Goal: Task Accomplishment & Management: Complete application form

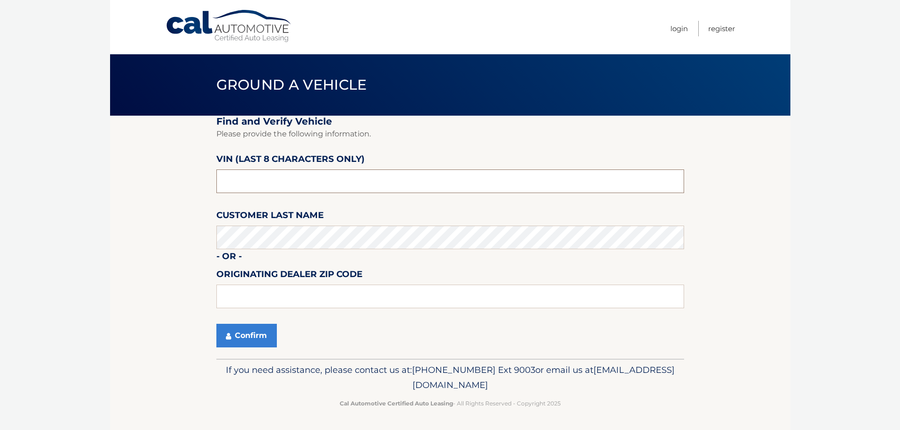
click at [257, 186] on input "text" at bounding box center [450, 182] width 468 height 24
drag, startPoint x: 264, startPoint y: 181, endPoint x: 177, endPoint y: 186, distance: 87.5
click at [177, 186] on section "Find and Verify Vehicle Please provide the following information. VIN (last 8 c…" at bounding box center [450, 237] width 680 height 243
type input "nc352690"
click at [250, 299] on input "text" at bounding box center [450, 297] width 468 height 24
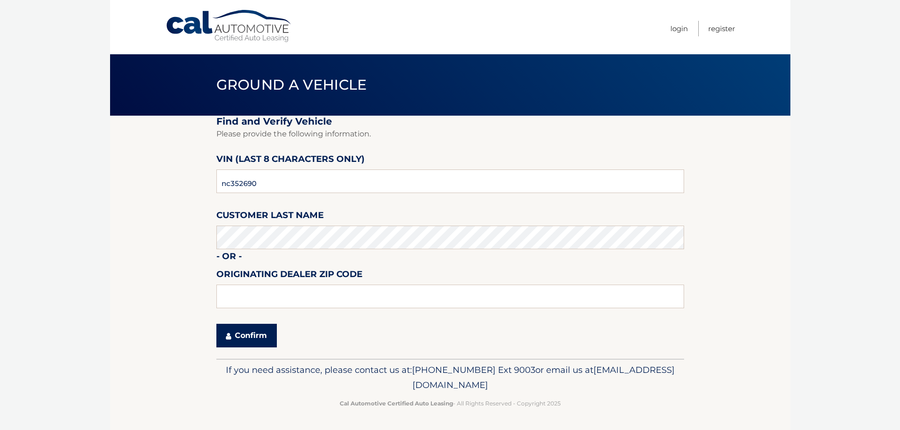
click at [246, 335] on button "Confirm" at bounding box center [246, 336] width 60 height 24
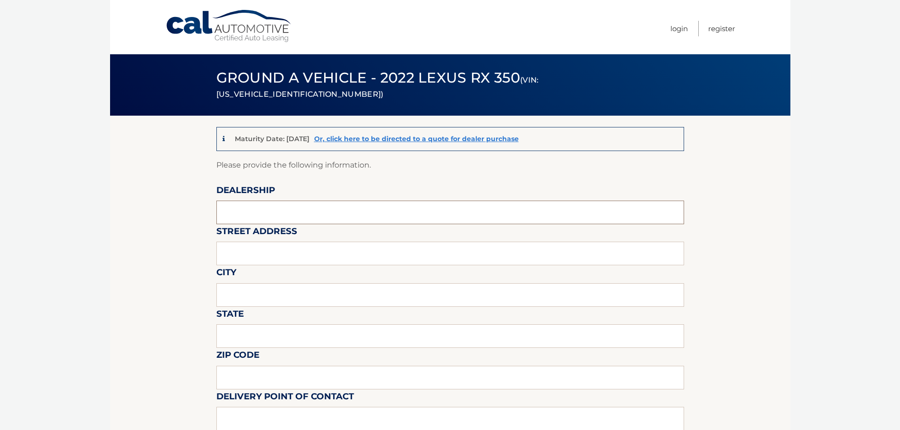
click at [238, 210] on input "text" at bounding box center [450, 213] width 468 height 24
type input "lexus of freeport"
click at [231, 258] on input "text" at bounding box center [450, 254] width 468 height 24
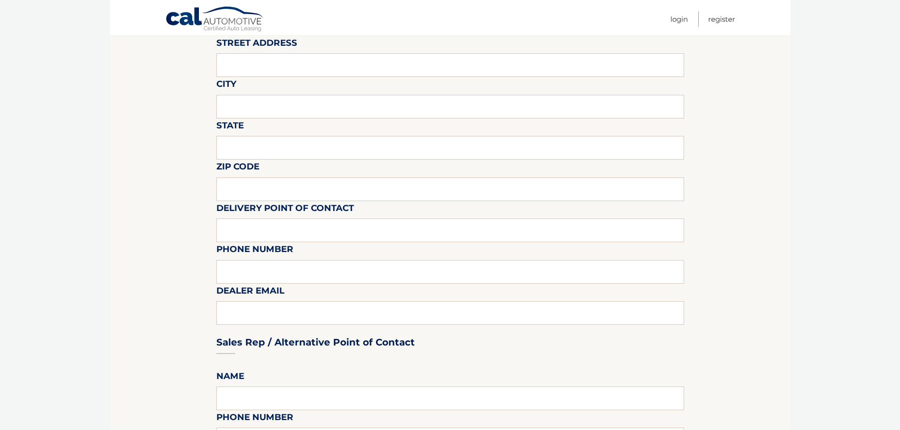
scroll to position [189, 0]
click at [240, 230] on input "text" at bounding box center [450, 230] width 468 height 24
type input "m"
type input "[PERSON_NAME]"
type input "5169924100 EXT 5166"
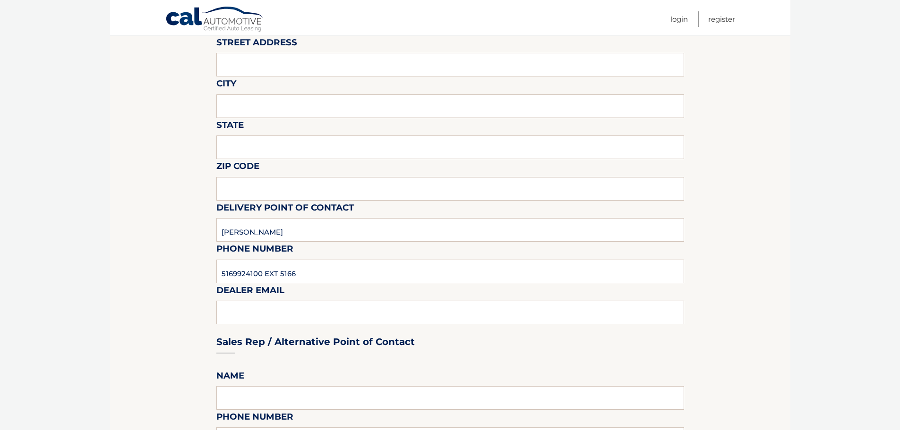
click at [321, 305] on div "Sales Rep / Alternative Point of Contact" at bounding box center [450, 324] width 468 height 67
click at [282, 316] on div "Sales Rep / Alternative Point of Contact" at bounding box center [450, 324] width 468 height 67
click at [269, 310] on div "Sales Rep / Alternative Point of Contact" at bounding box center [450, 324] width 468 height 67
click at [245, 313] on div "Sales Rep / Alternative Point of Contact" at bounding box center [450, 324] width 468 height 67
click at [246, 313] on div "Sales Rep / Alternative Point of Contact" at bounding box center [450, 324] width 468 height 67
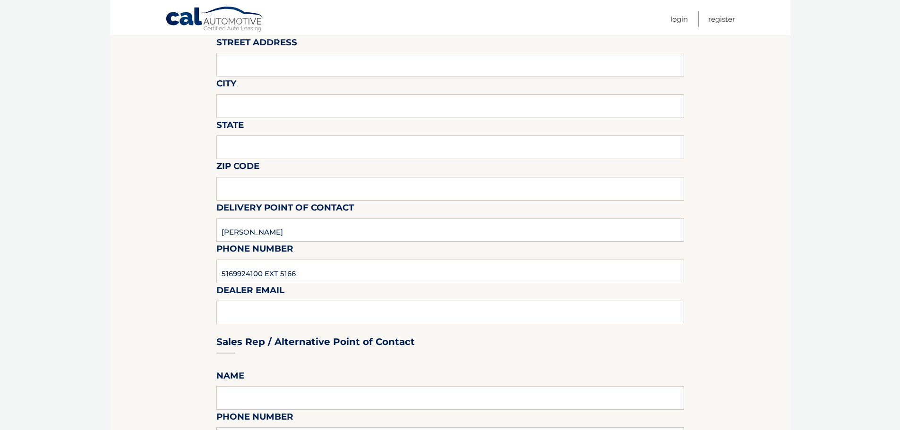
click at [245, 313] on div "Sales Rep / Alternative Point of Contact" at bounding box center [450, 324] width 468 height 67
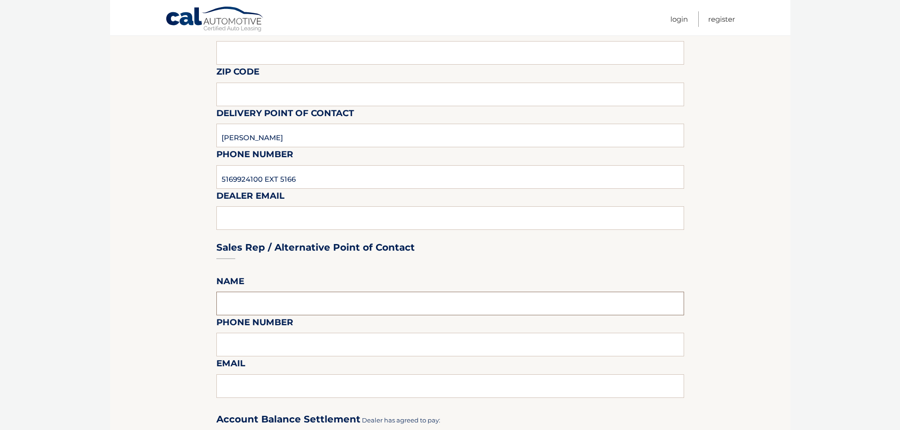
click at [244, 310] on input "text" at bounding box center [450, 304] width 468 height 24
click at [430, 332] on fieldset "Please provide the following information. Dealership lexus of freeport Street A…" at bounding box center [450, 371] width 468 height 992
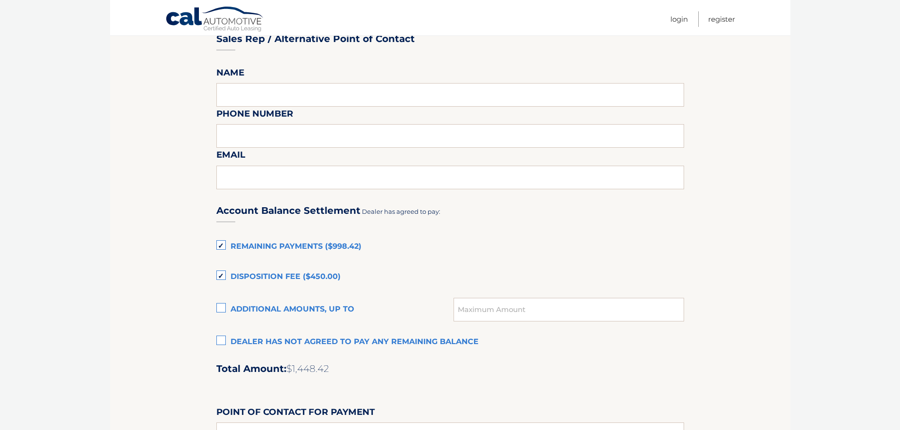
scroll to position [520, 0]
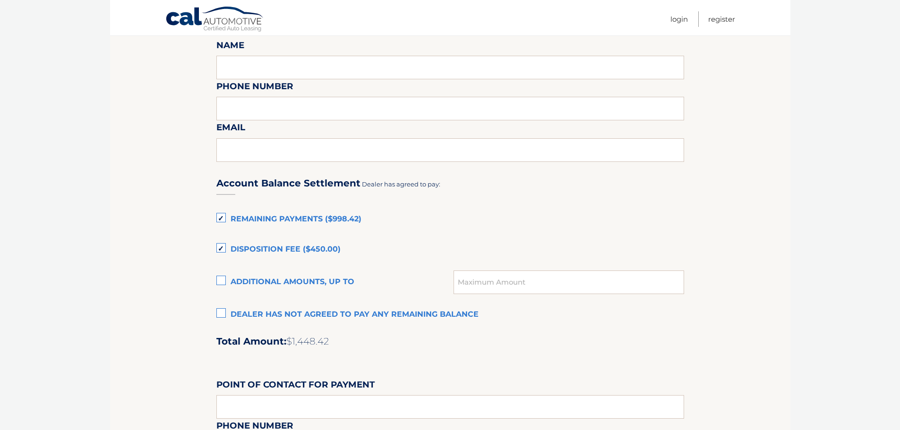
click at [223, 245] on label "Disposition Fee ($450.00)" at bounding box center [450, 249] width 468 height 19
click at [0, 0] on input "Disposition Fee ($450.00)" at bounding box center [0, 0] width 0 height 0
click at [219, 216] on label "Remaining Payments ($998.42)" at bounding box center [450, 219] width 468 height 19
click at [0, 0] on input "Remaining Payments ($998.42)" at bounding box center [0, 0] width 0 height 0
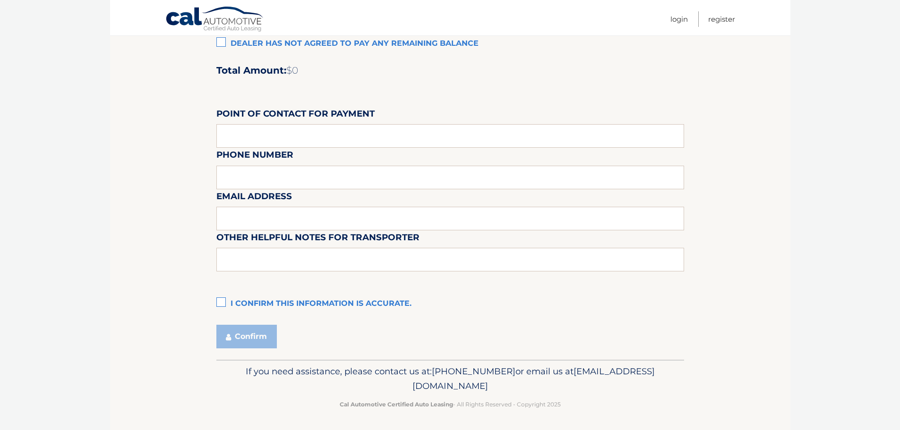
scroll to position [792, 0]
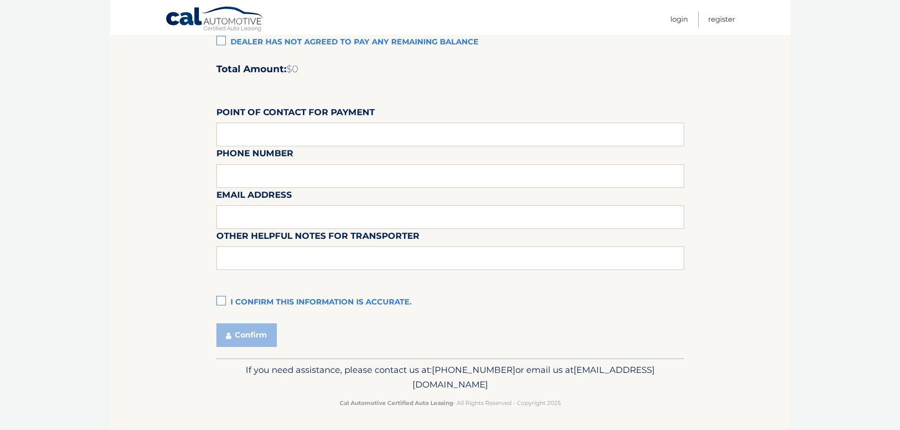
click at [224, 301] on label "I confirm this information is accurate." at bounding box center [450, 302] width 468 height 19
click at [0, 0] on input "I confirm this information is accurate." at bounding box center [0, 0] width 0 height 0
click at [250, 332] on button "Confirm" at bounding box center [246, 336] width 60 height 24
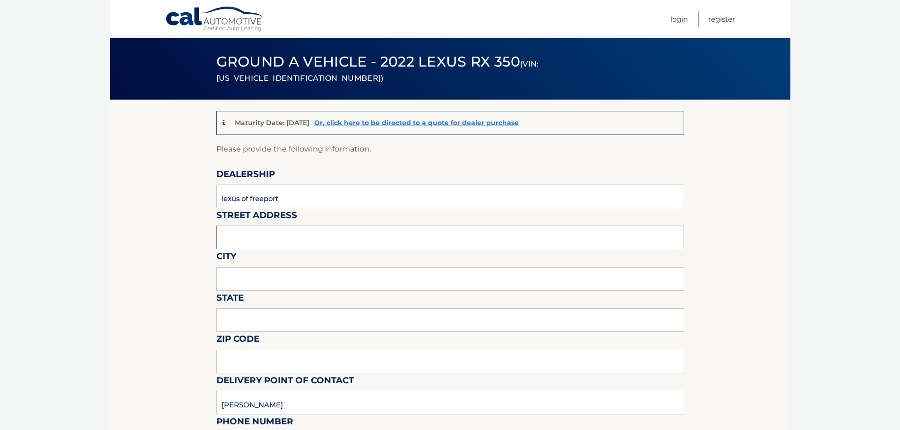
scroll to position [6, 0]
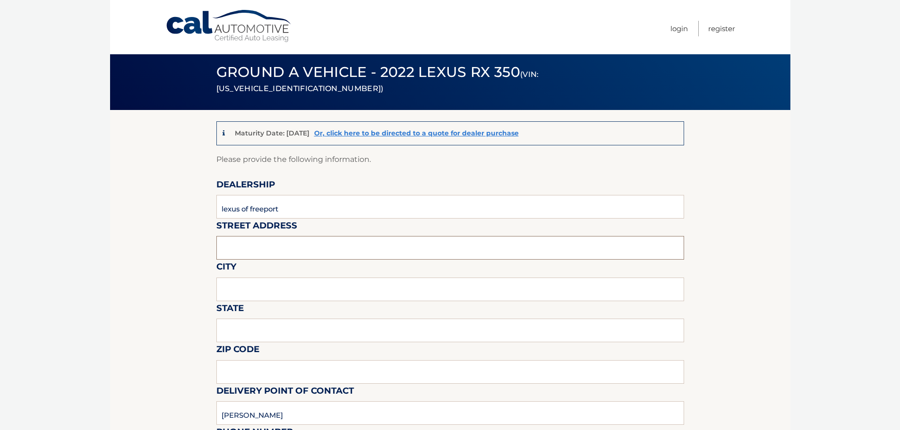
click at [235, 249] on input "text" at bounding box center [450, 248] width 468 height 24
type input "[STREET_ADDRESS]"
click at [274, 285] on input "text" at bounding box center [450, 290] width 468 height 24
type input "freeport"
click at [261, 328] on input "text" at bounding box center [450, 331] width 468 height 24
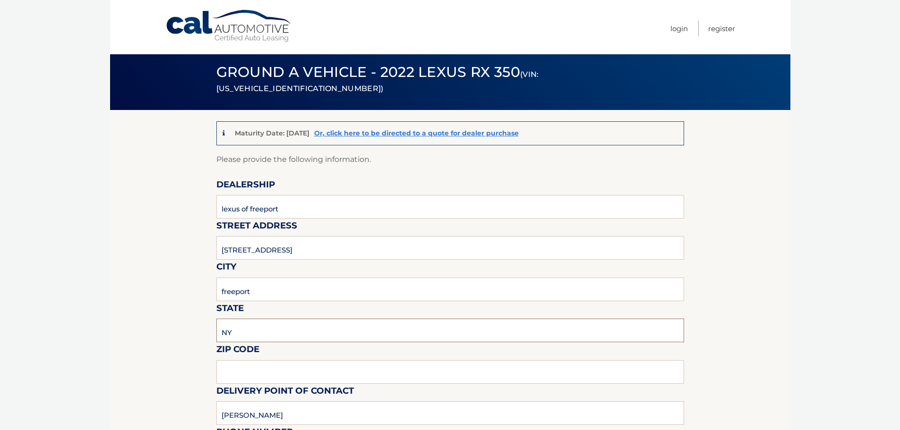
type input "NY"
click at [245, 376] on input "text" at bounding box center [450, 372] width 468 height 24
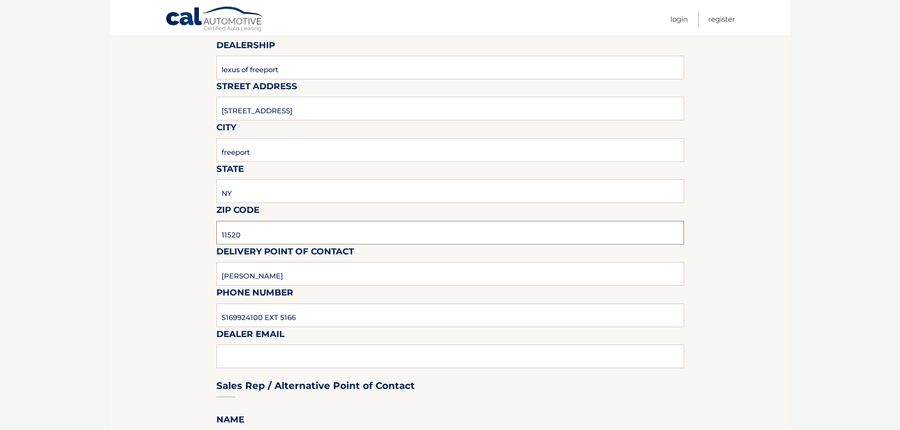
scroll to position [242, 0]
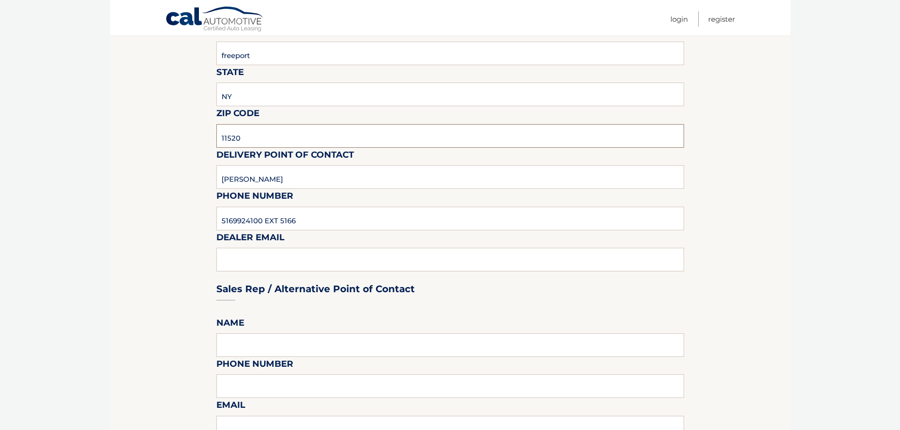
type input "11520"
click at [251, 264] on div "Sales Rep / Alternative Point of Contact" at bounding box center [450, 271] width 468 height 67
click at [309, 219] on input "5169924100 EXT 5166" at bounding box center [450, 219] width 468 height 24
type input "[PERSON_NAME][EMAIL_ADDRESS][PERSON_NAME][DOMAIN_NAME]"
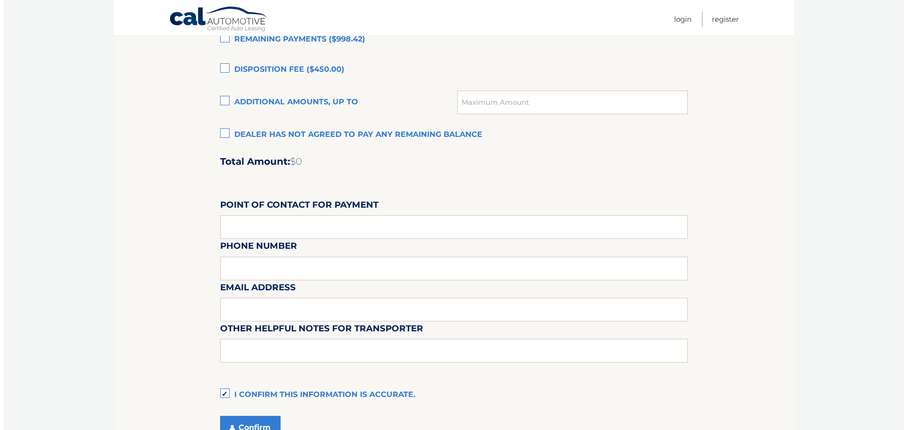
scroll to position [792, 0]
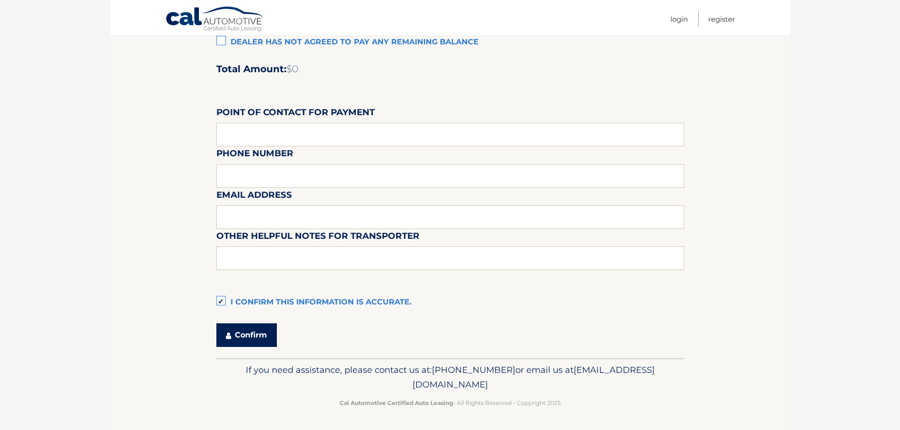
click at [243, 338] on button "Confirm" at bounding box center [246, 336] width 60 height 24
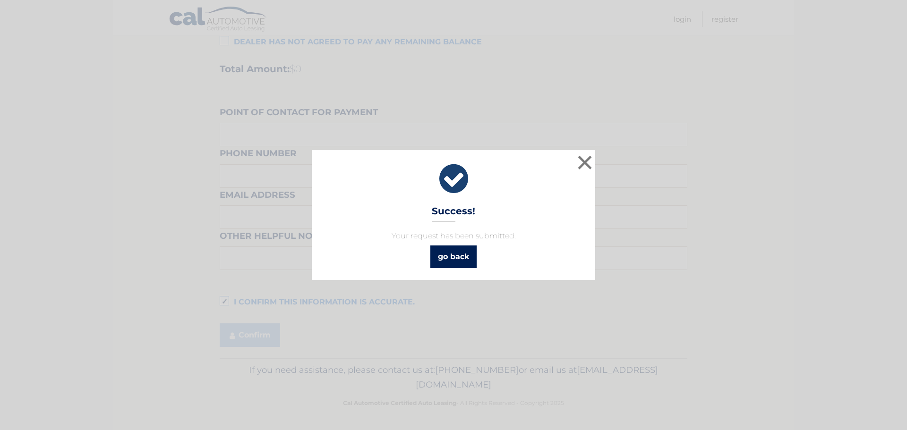
click at [458, 256] on link "go back" at bounding box center [453, 257] width 46 height 23
